Goal: Information Seeking & Learning: Understand process/instructions

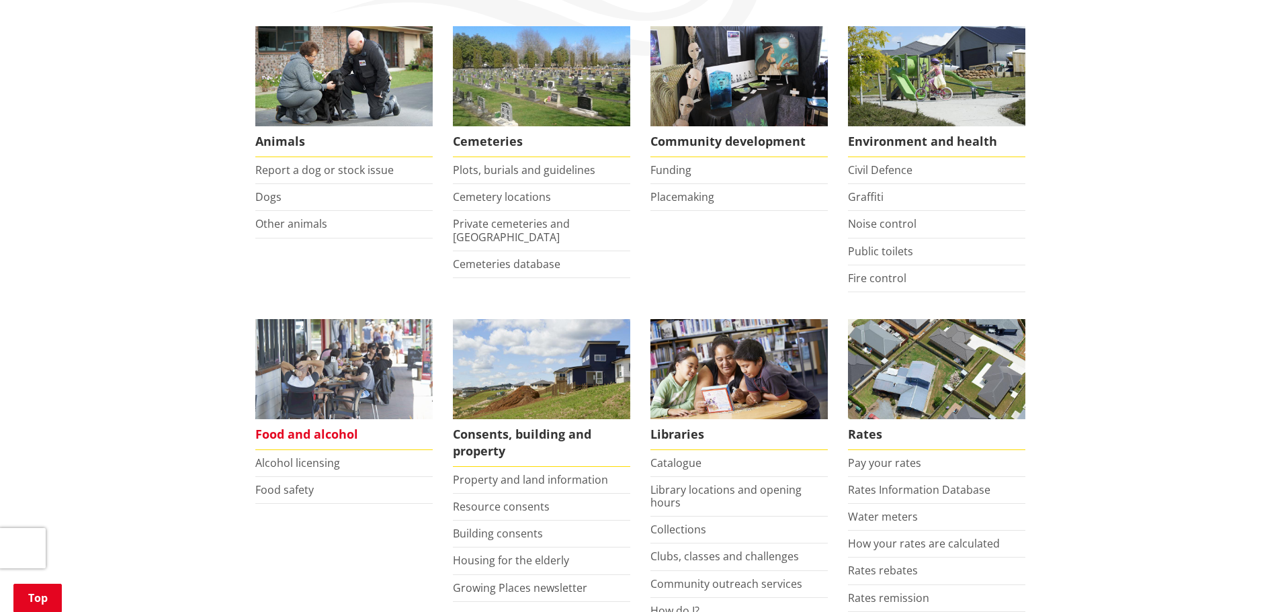
scroll to position [336, 0]
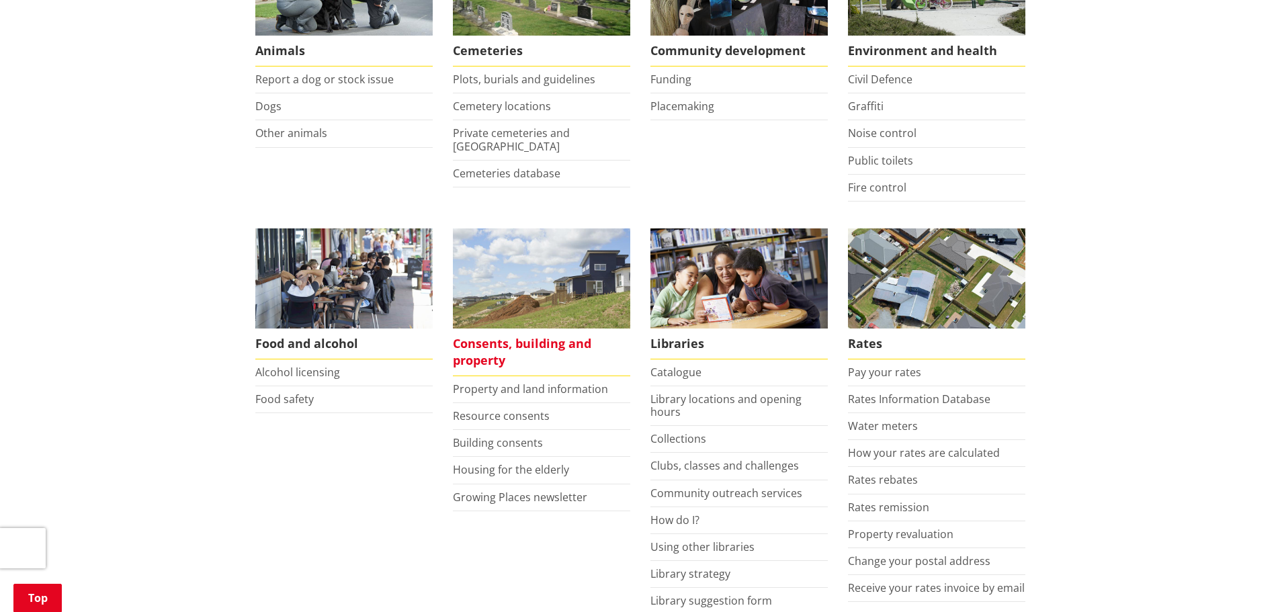
click at [481, 353] on span "Consents, building and property" at bounding box center [541, 353] width 177 height 48
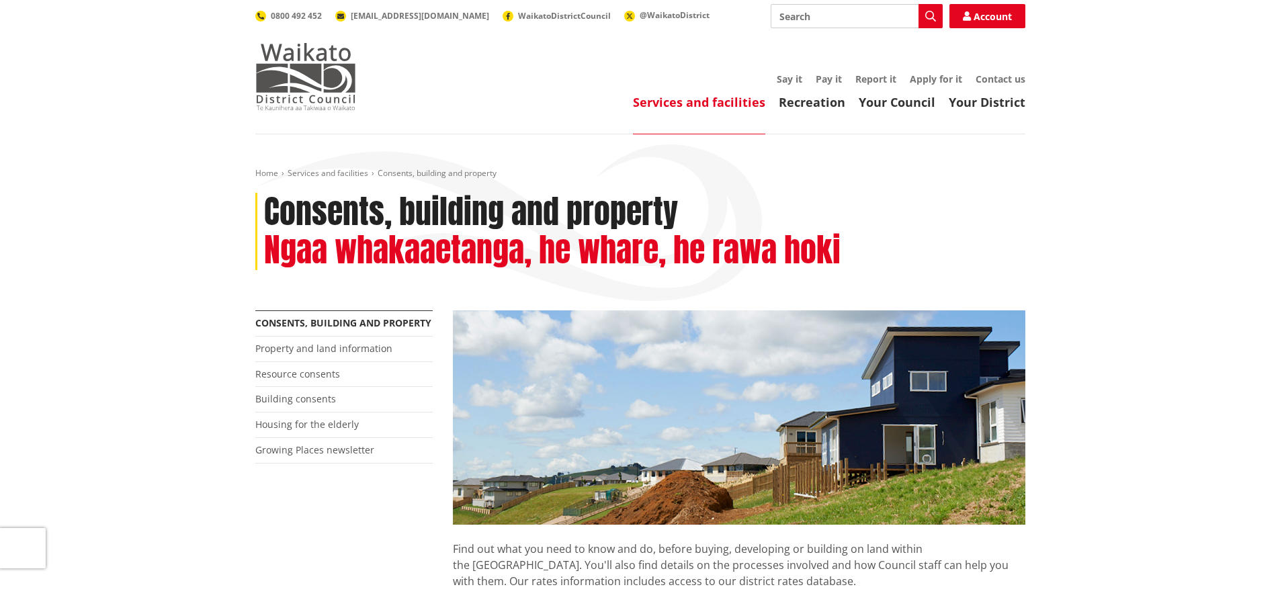
click at [304, 91] on img at bounding box center [305, 76] width 101 height 67
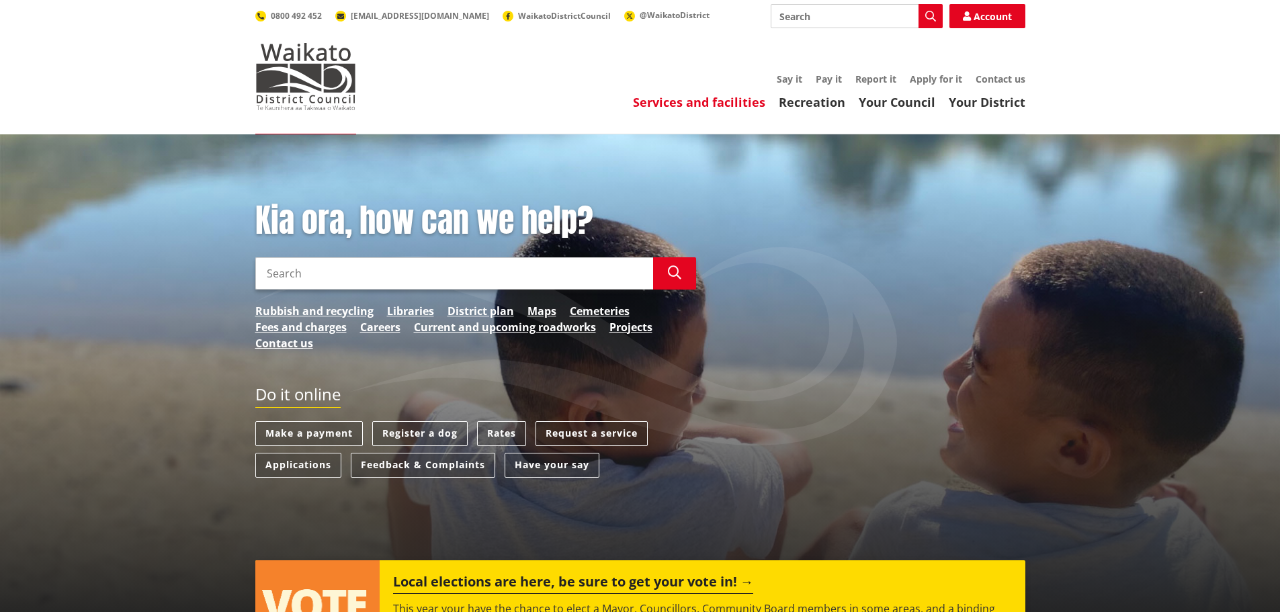
click at [729, 104] on link "Services and facilities" at bounding box center [699, 102] width 132 height 16
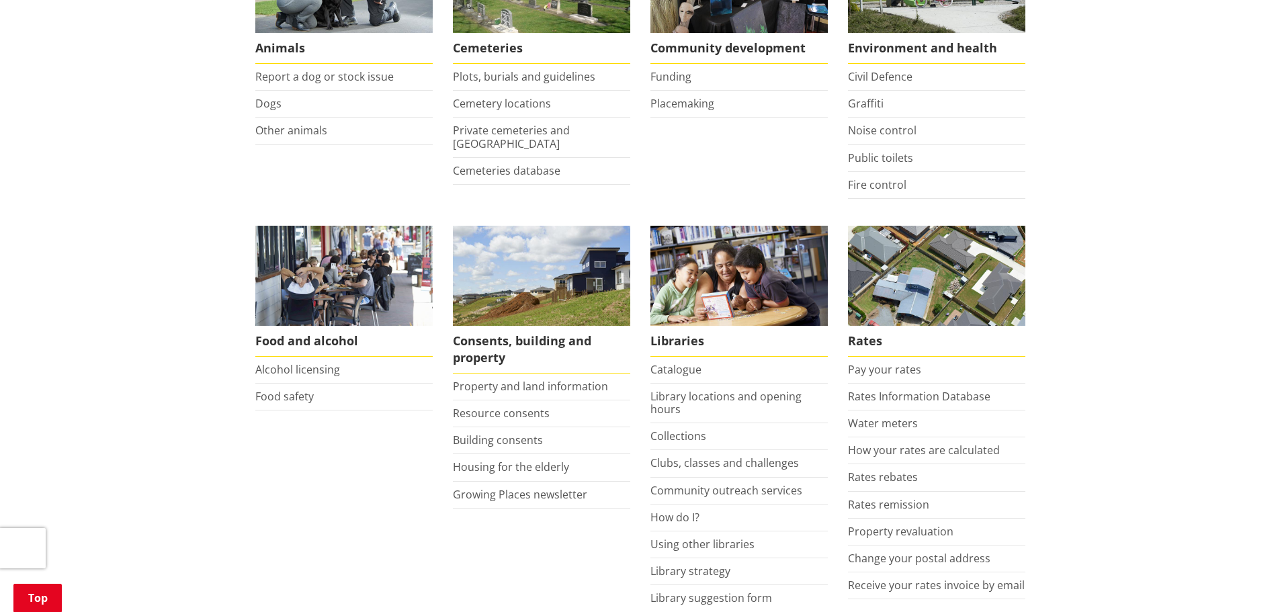
scroll to position [403, 0]
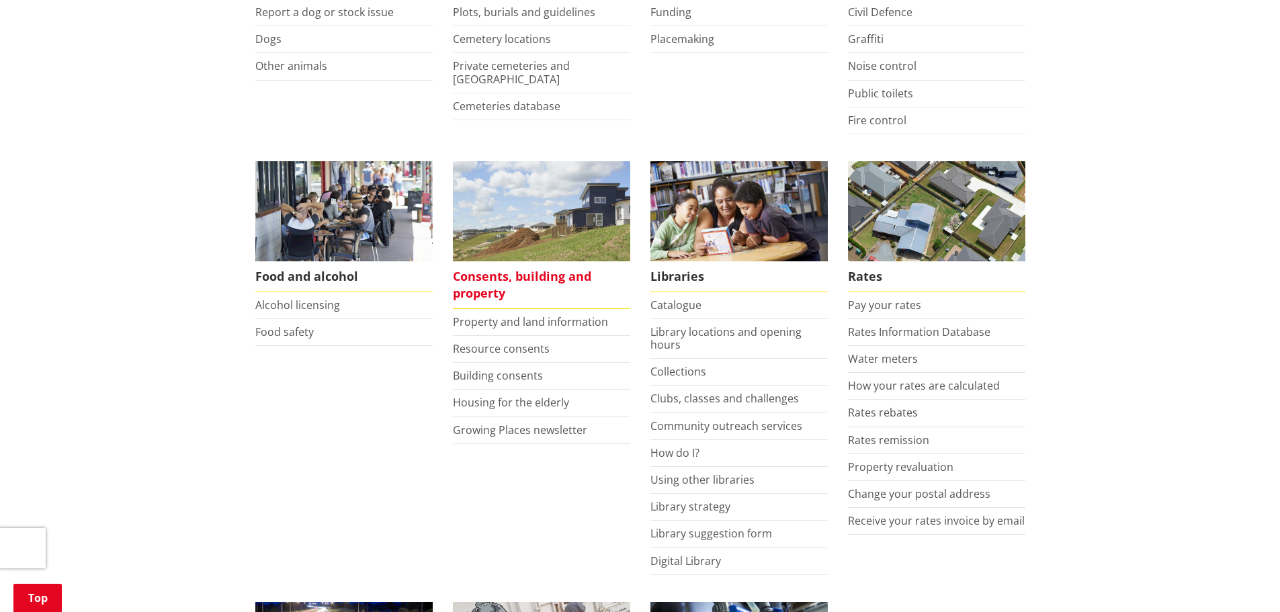
click at [488, 285] on span "Consents, building and property" at bounding box center [541, 285] width 177 height 48
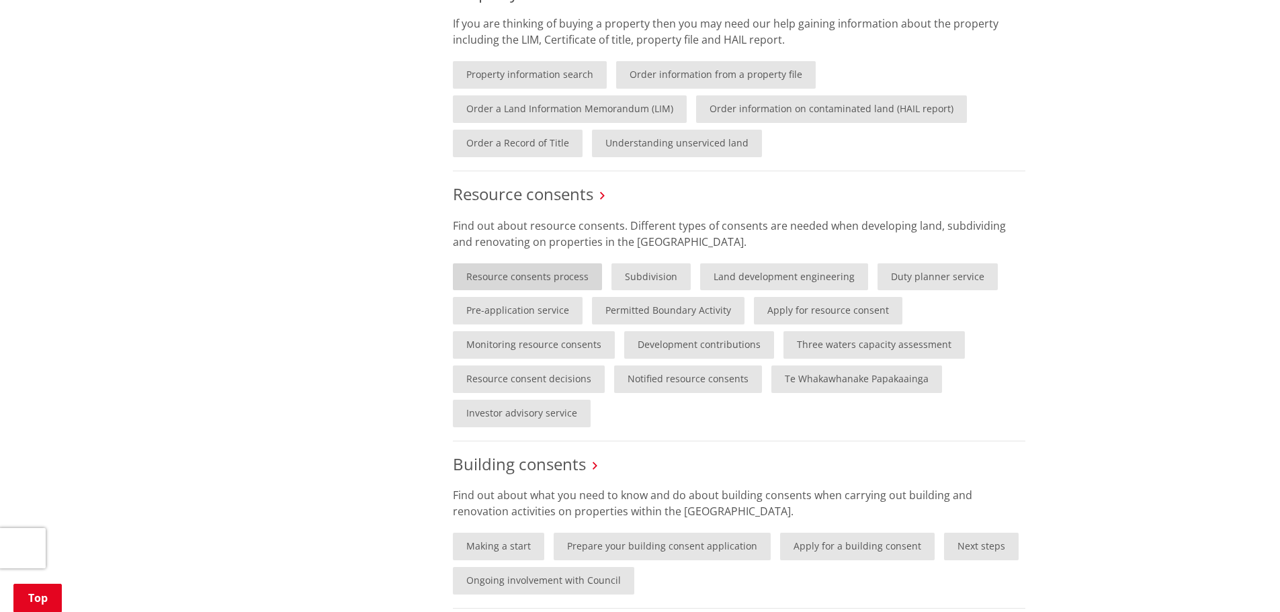
scroll to position [672, 0]
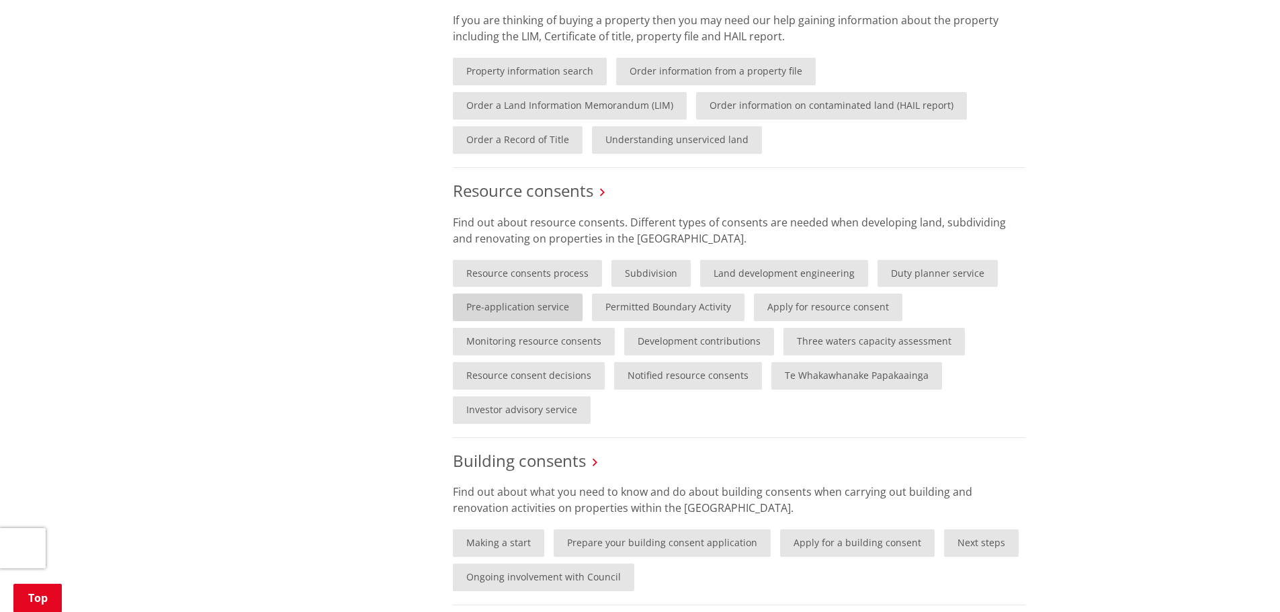
click at [505, 307] on link "Pre-application service" at bounding box center [518, 308] width 130 height 28
click at [511, 310] on link "Pre-application service" at bounding box center [518, 308] width 130 height 28
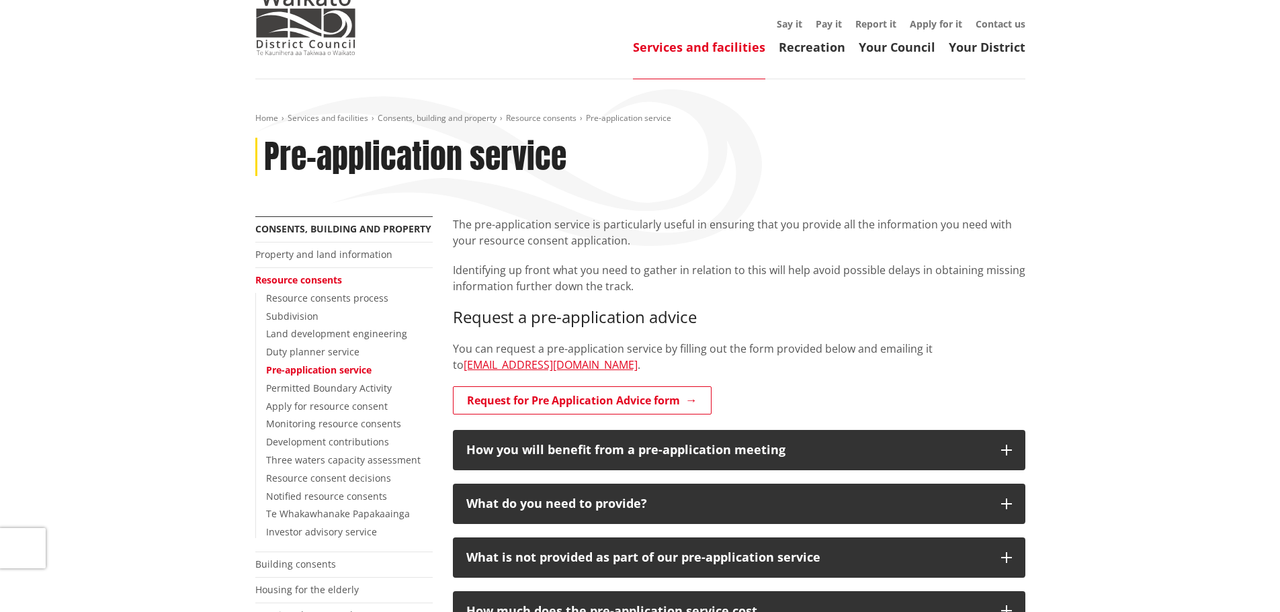
scroll to position [134, 0]
